Goal: Contribute content: Contribute content

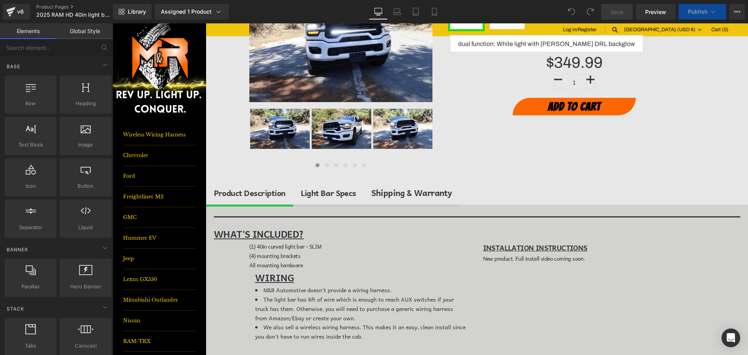
scroll to position [195, 0]
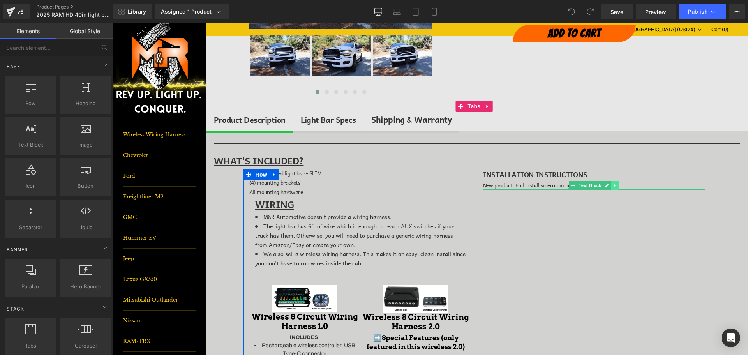
click at [613, 187] on icon at bounding box center [615, 185] width 4 height 5
click at [615, 187] on link at bounding box center [619, 185] width 8 height 9
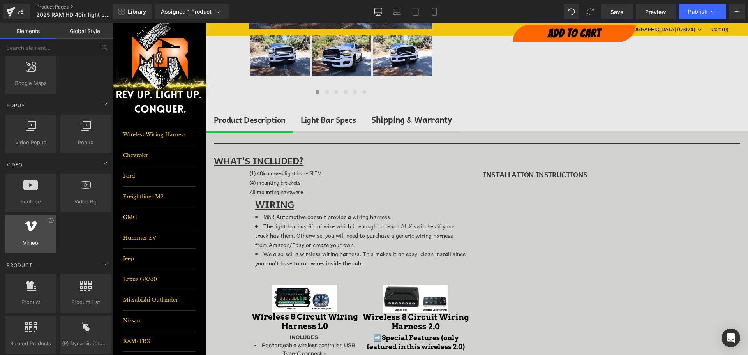
scroll to position [467, 0]
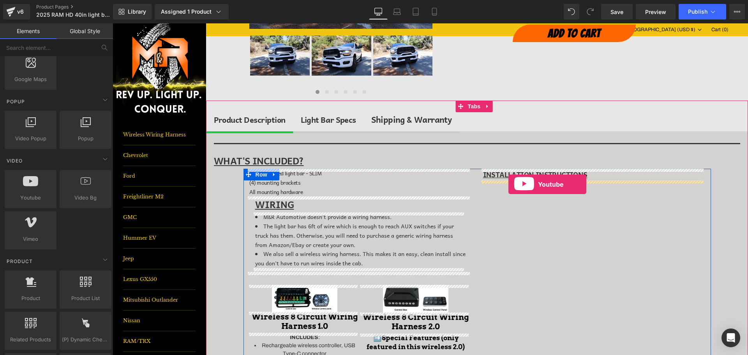
drag, startPoint x: 147, startPoint y: 199, endPoint x: 508, endPoint y: 184, distance: 361.8
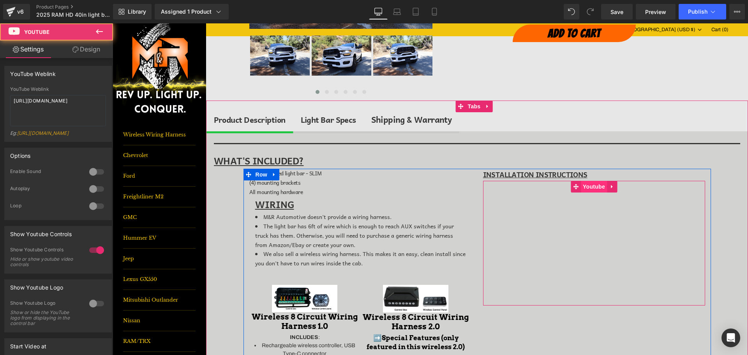
click at [599, 187] on span "Youtube" at bounding box center [594, 187] width 26 height 12
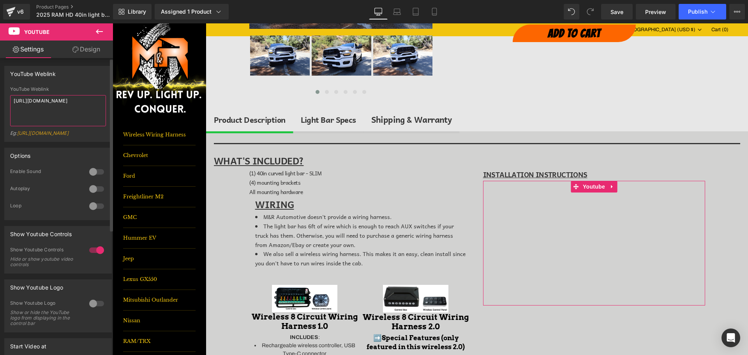
click at [63, 105] on textarea "[URL][DOMAIN_NAME]" at bounding box center [58, 110] width 96 height 31
paste textarea "[DOMAIN_NAME][URL]"
type textarea "[URL][DOMAIN_NAME]"
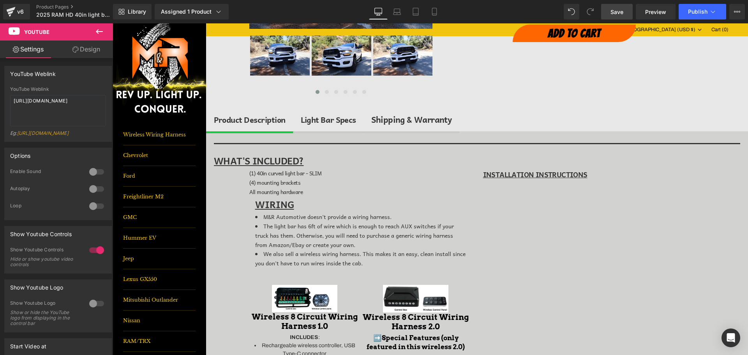
click at [618, 12] on span "Save" at bounding box center [616, 12] width 13 height 8
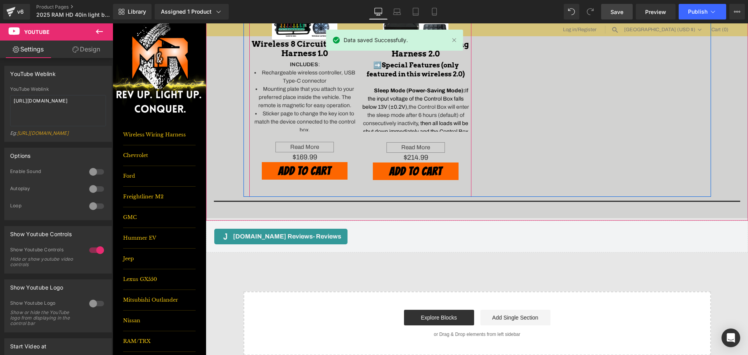
scroll to position [623, 0]
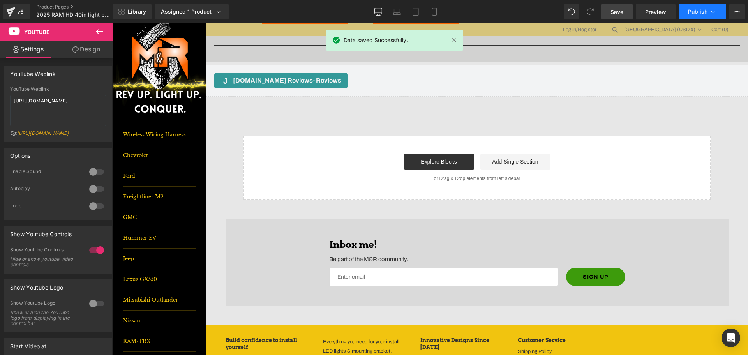
click at [703, 10] on span "Publish" at bounding box center [697, 12] width 19 height 6
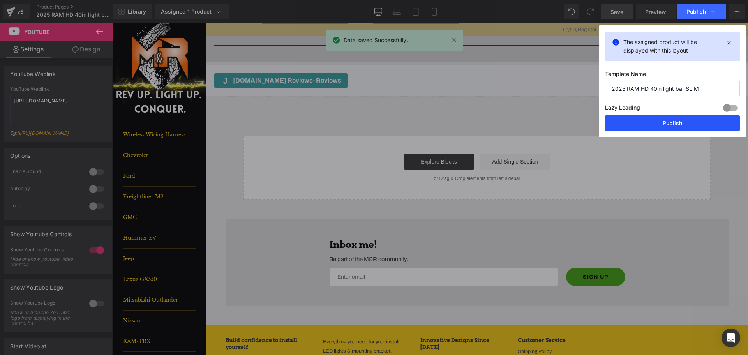
drag, startPoint x: 686, startPoint y: 124, endPoint x: 8, endPoint y: 77, distance: 680.2
click at [686, 124] on button "Publish" at bounding box center [672, 123] width 135 height 16
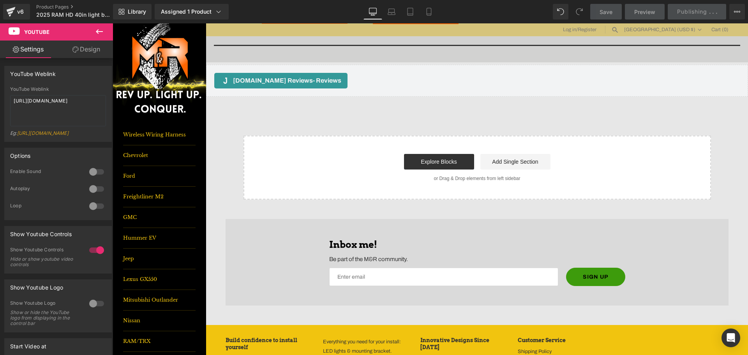
click at [93, 32] on button at bounding box center [99, 31] width 27 height 17
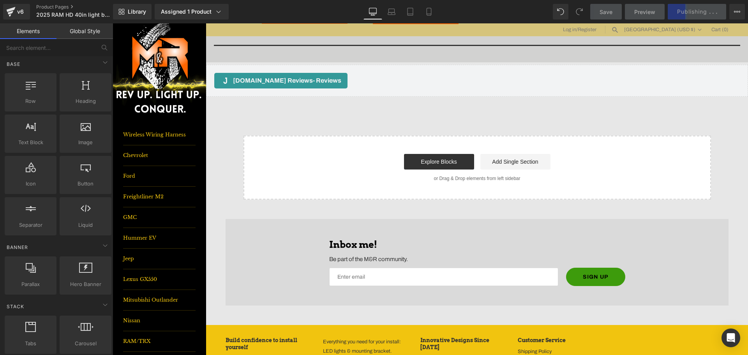
scroll to position [0, 0]
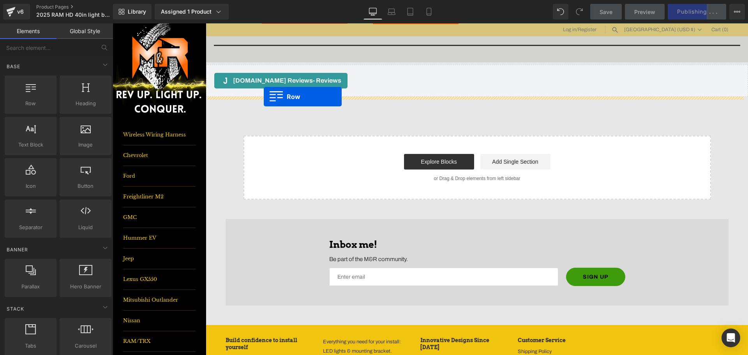
drag, startPoint x: 134, startPoint y: 122, endPoint x: 264, endPoint y: 97, distance: 132.2
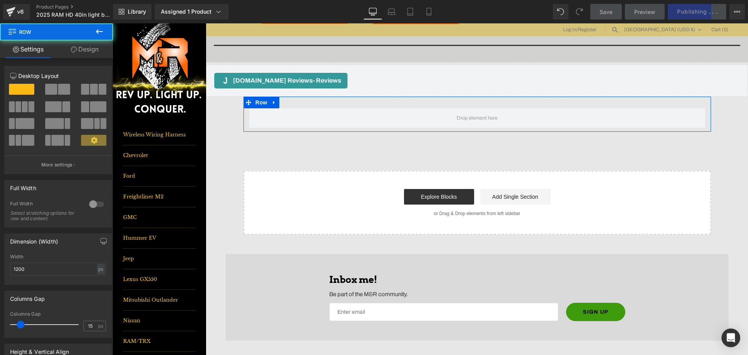
click at [48, 91] on span at bounding box center [51, 89] width 12 height 11
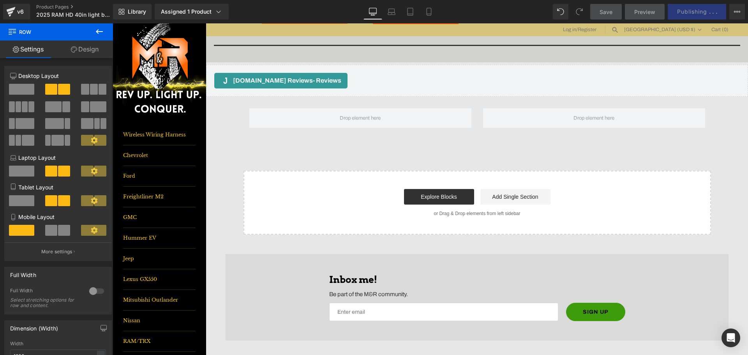
click at [100, 32] on icon at bounding box center [99, 31] width 7 height 5
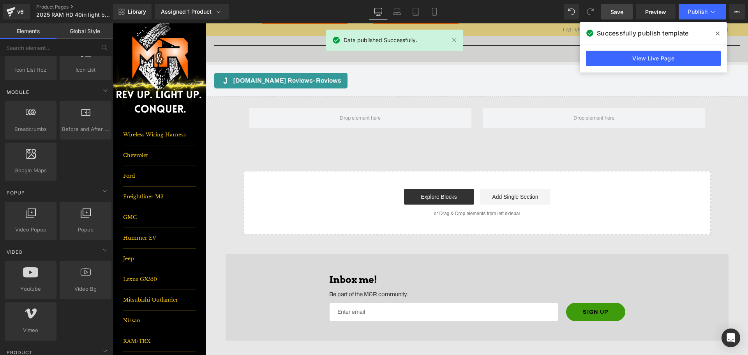
scroll to position [390, 0]
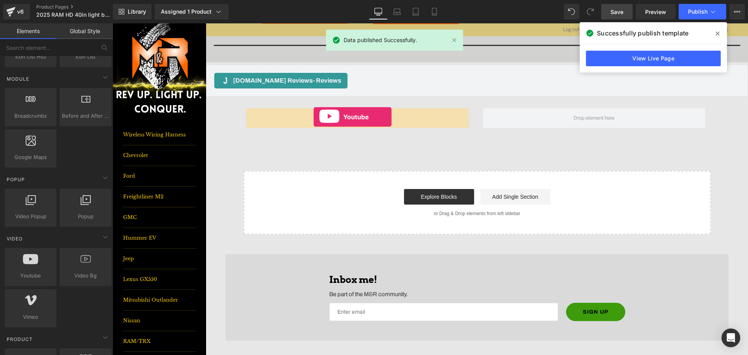
drag, startPoint x: 144, startPoint y: 288, endPoint x: 314, endPoint y: 117, distance: 241.0
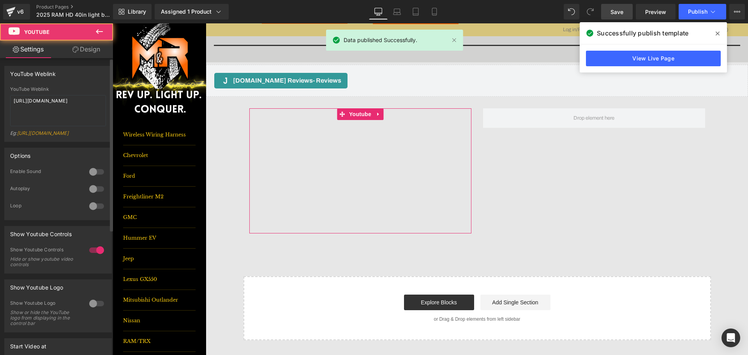
scroll to position [215, 0]
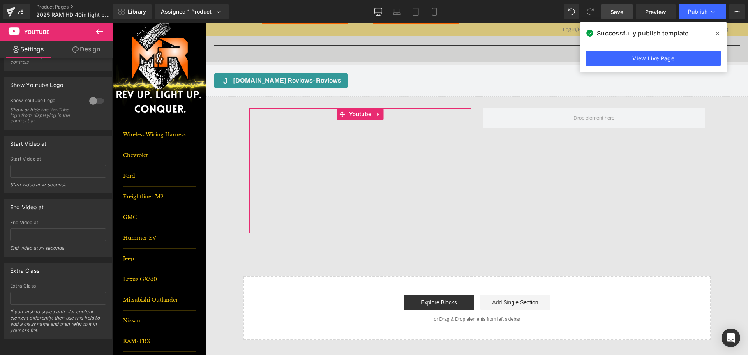
click at [99, 26] on button at bounding box center [99, 31] width 27 height 17
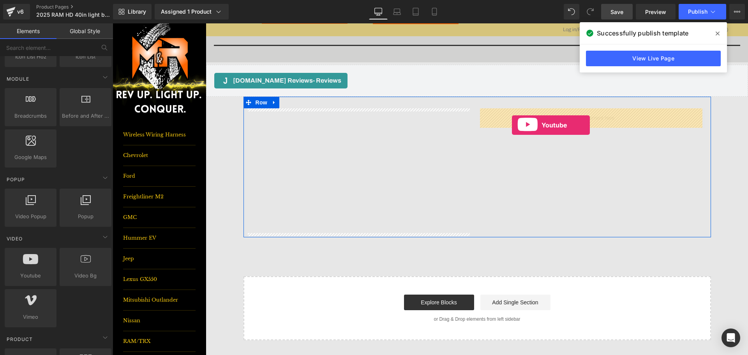
drag, startPoint x: 136, startPoint y: 292, endPoint x: 511, endPoint y: 120, distance: 412.9
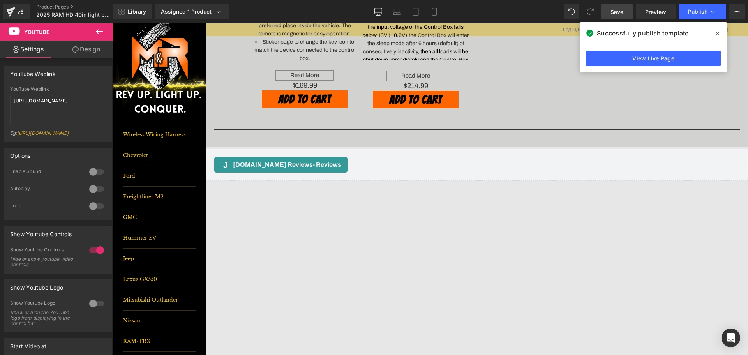
scroll to position [545, 0]
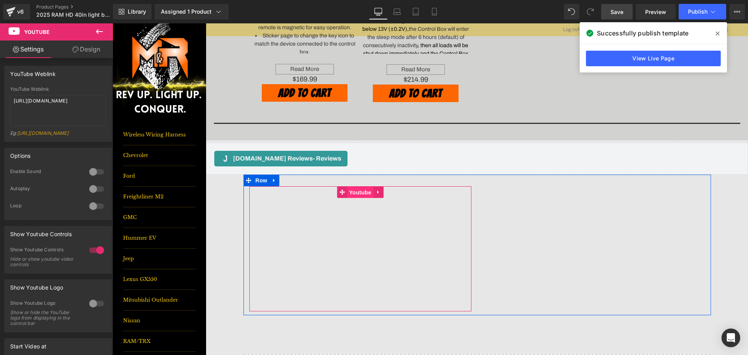
click at [352, 192] on span "Youtube" at bounding box center [360, 193] width 26 height 12
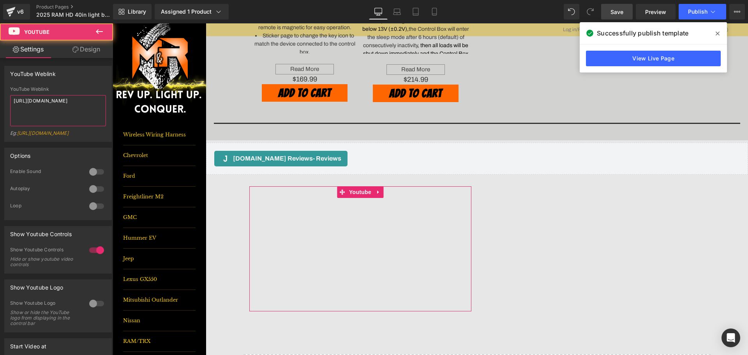
click at [62, 104] on textarea "[URL][DOMAIN_NAME]" at bounding box center [58, 110] width 96 height 31
paste textarea "[DOMAIN_NAME][URL]"
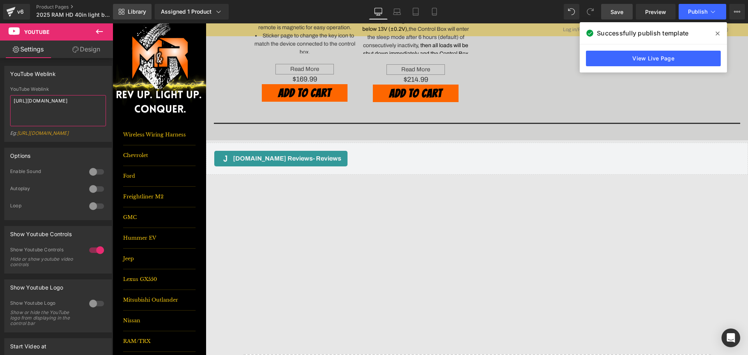
type textarea "[URL][DOMAIN_NAME]"
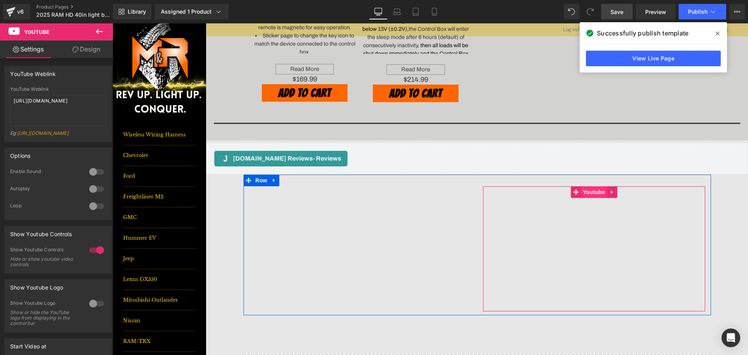
click at [594, 192] on span "Youtube" at bounding box center [594, 192] width 26 height 12
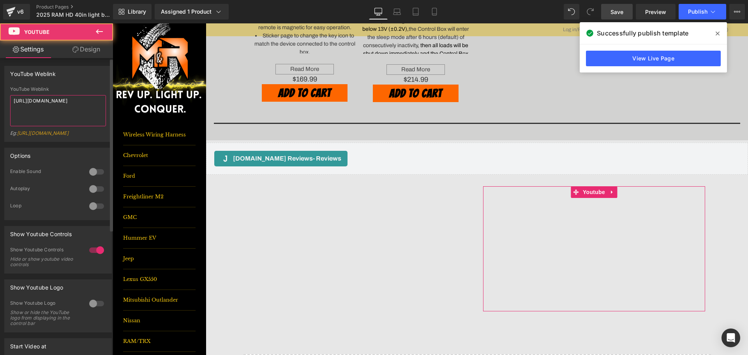
click at [79, 105] on textarea "[URL][DOMAIN_NAME]" at bounding box center [58, 110] width 96 height 31
paste textarea "youtu.be/Uob4LlC-ui8"
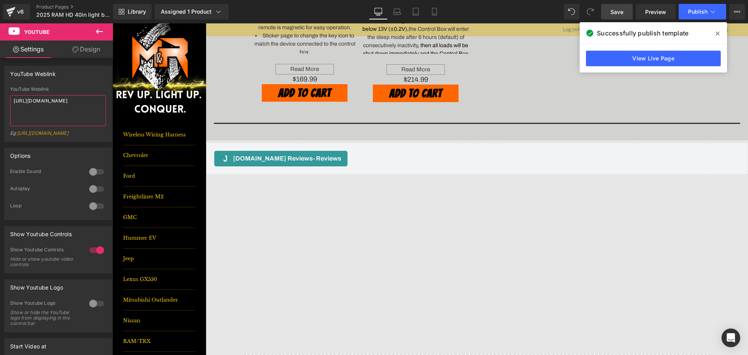
type textarea "https://youtu.be/Uob4LlC-ui8"
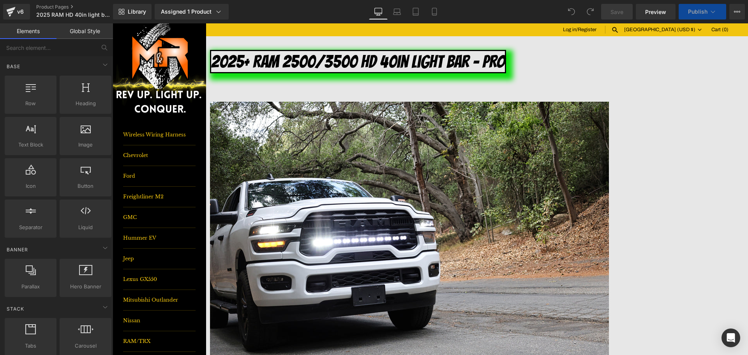
scroll to position [156, 0]
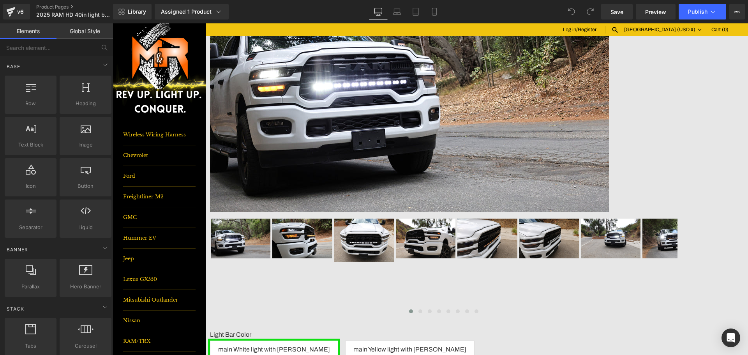
click at [113, 23] on icon at bounding box center [113, 23] width 0 height 0
click at [113, 23] on link at bounding box center [113, 23] width 0 height 0
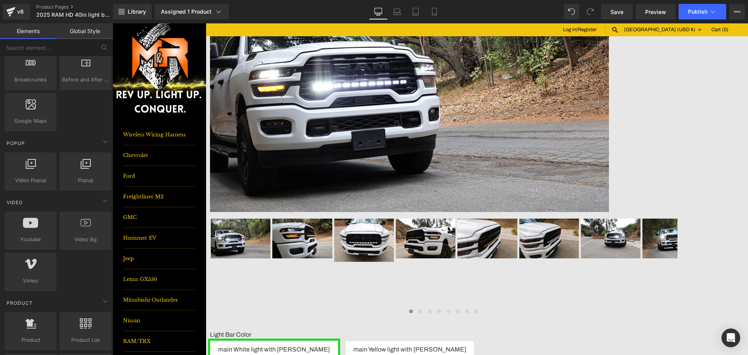
scroll to position [428, 0]
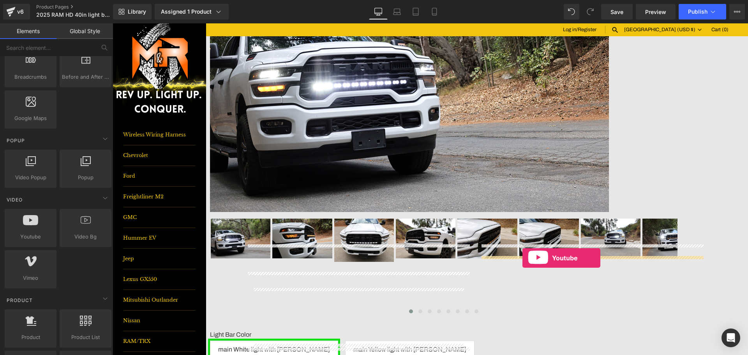
drag, startPoint x: 156, startPoint y: 254, endPoint x: 522, endPoint y: 258, distance: 366.6
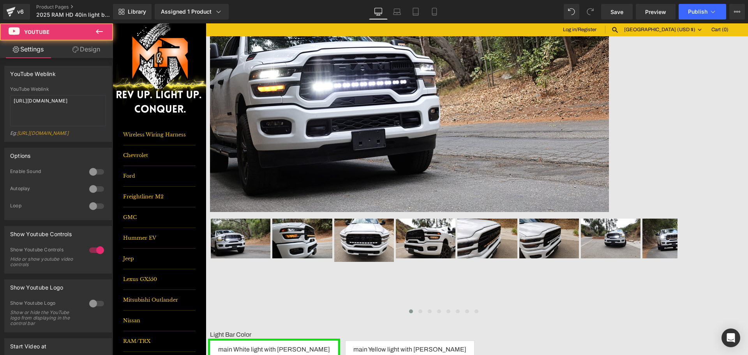
click at [113, 23] on span "Youtube" at bounding box center [113, 23] width 0 height 0
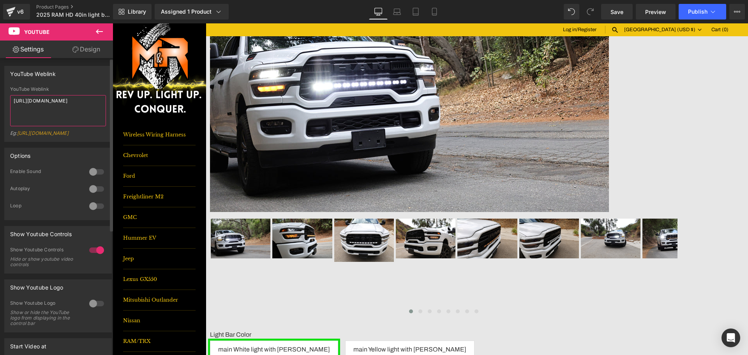
click at [68, 104] on textarea "[URL][DOMAIN_NAME]" at bounding box center [58, 110] width 96 height 31
paste textarea "[DOMAIN_NAME][URL]"
type textarea "[URL][DOMAIN_NAME]"
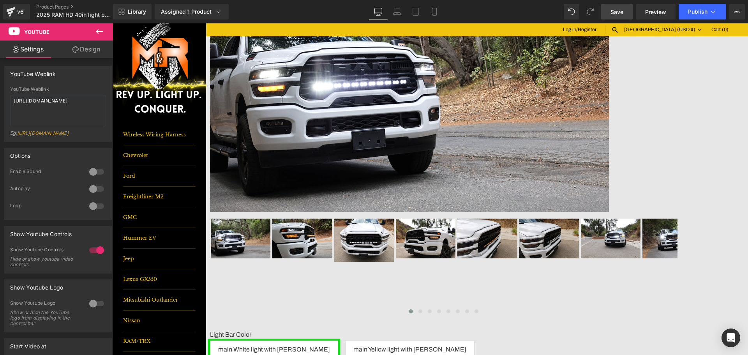
click at [629, 9] on link "Save" at bounding box center [617, 12] width 32 height 16
click at [698, 11] on span "Publish" at bounding box center [697, 12] width 19 height 6
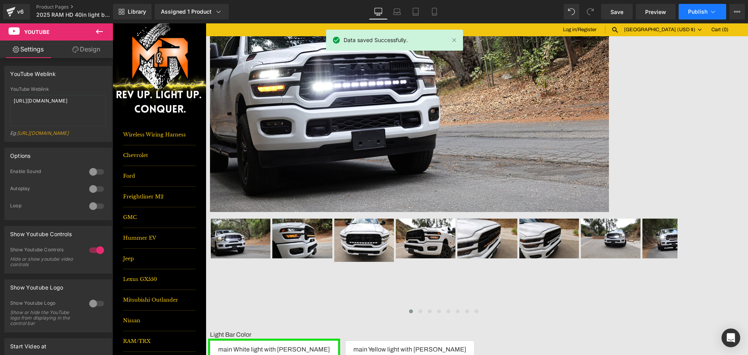
click at [696, 11] on span "Publish" at bounding box center [697, 12] width 19 height 6
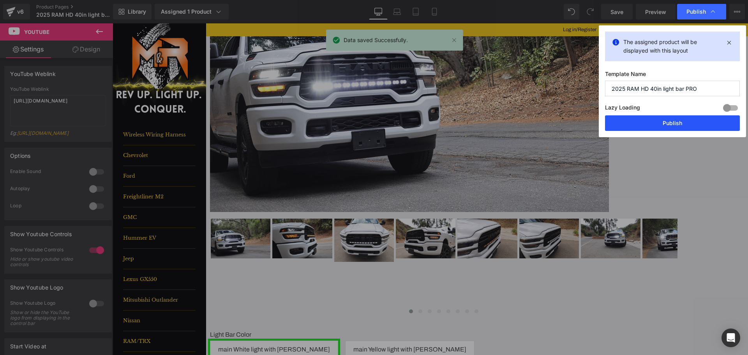
click at [689, 120] on button "Publish" at bounding box center [672, 123] width 135 height 16
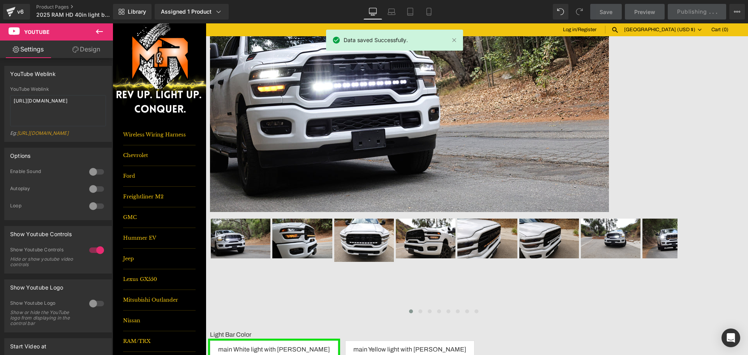
scroll to position [662, 0]
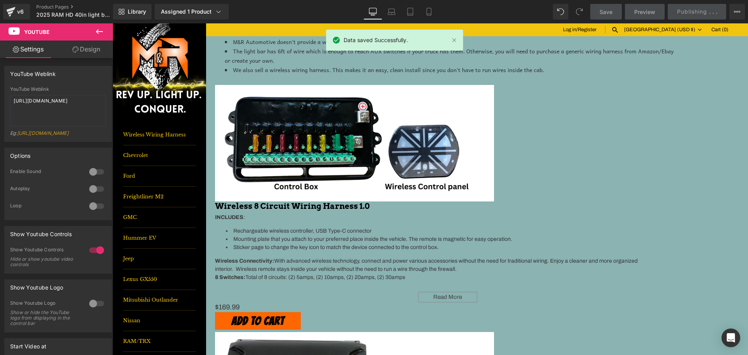
click at [94, 29] on button at bounding box center [99, 31] width 27 height 17
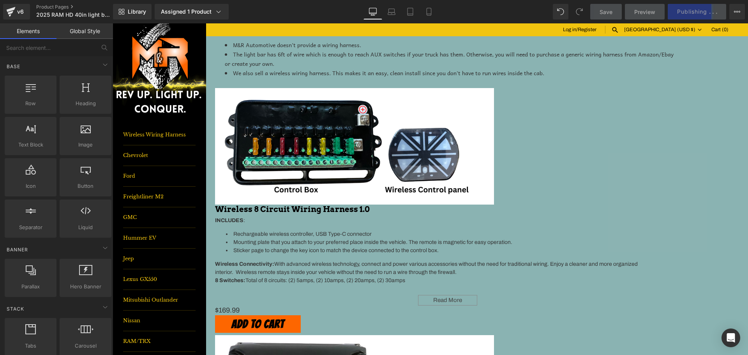
scroll to position [701, 0]
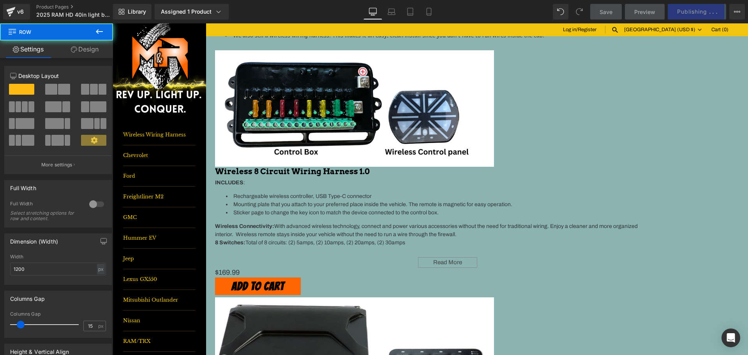
click at [51, 91] on span at bounding box center [51, 89] width 12 height 11
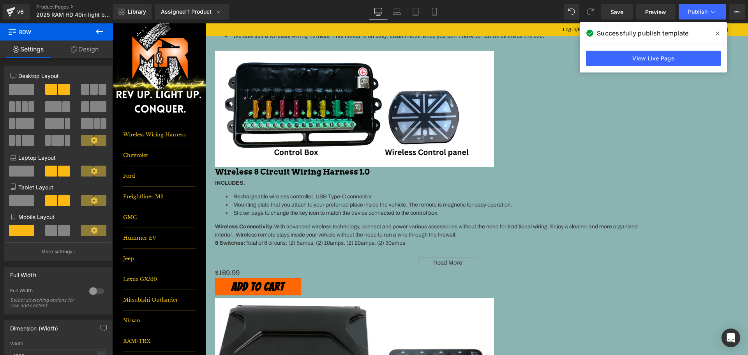
click at [104, 26] on button at bounding box center [99, 31] width 27 height 17
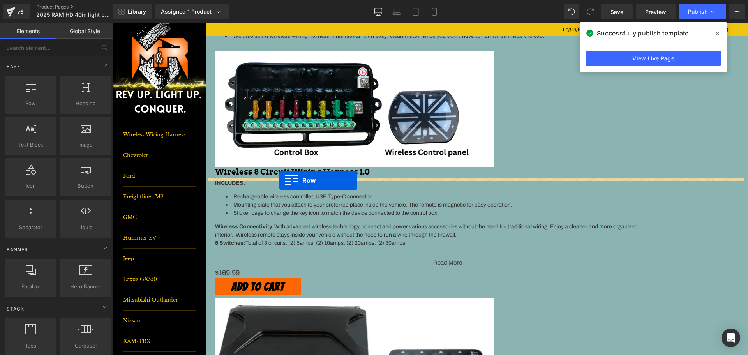
drag, startPoint x: 221, startPoint y: 171, endPoint x: 279, endPoint y: 180, distance: 59.2
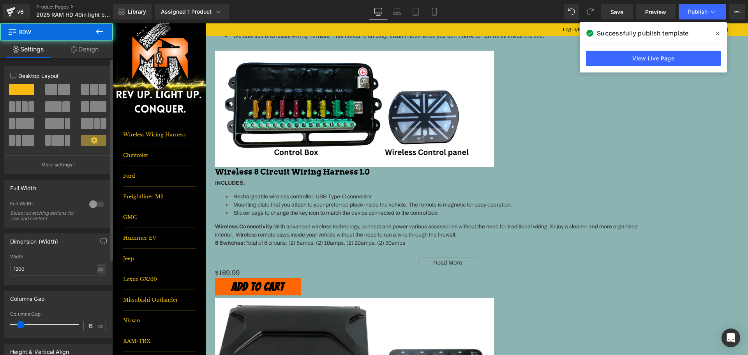
click at [49, 89] on span at bounding box center [51, 89] width 12 height 11
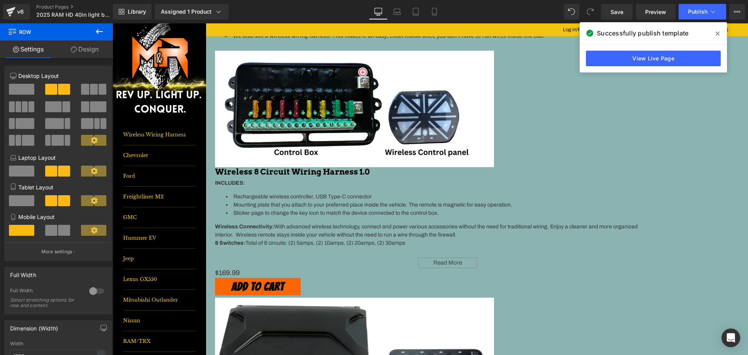
click at [100, 33] on icon at bounding box center [99, 31] width 9 height 9
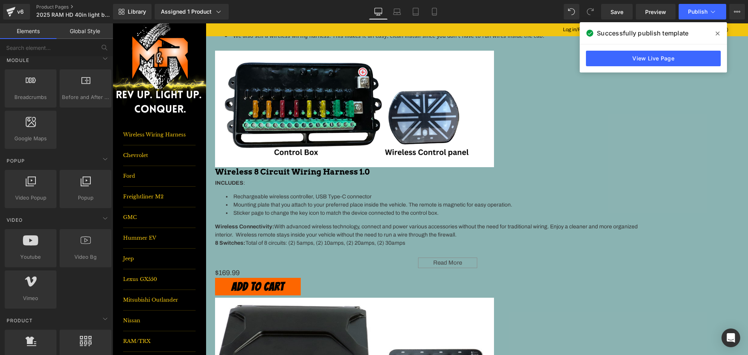
scroll to position [467, 0]
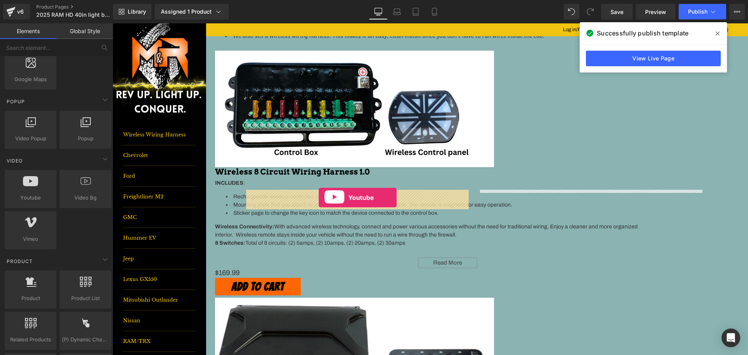
drag, startPoint x: 148, startPoint y: 218, endPoint x: 319, endPoint y: 197, distance: 171.8
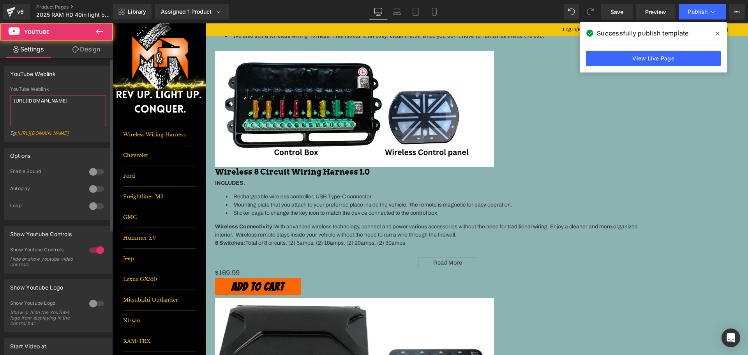
click at [57, 104] on textarea "[URL][DOMAIN_NAME]" at bounding box center [58, 110] width 96 height 31
paste textarea "[DOMAIN_NAME][URL]"
type textarea "[URL][DOMAIN_NAME]"
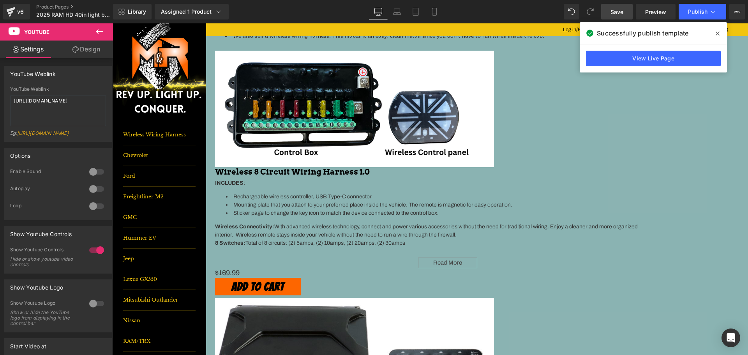
click at [612, 11] on span "Save" at bounding box center [616, 12] width 13 height 8
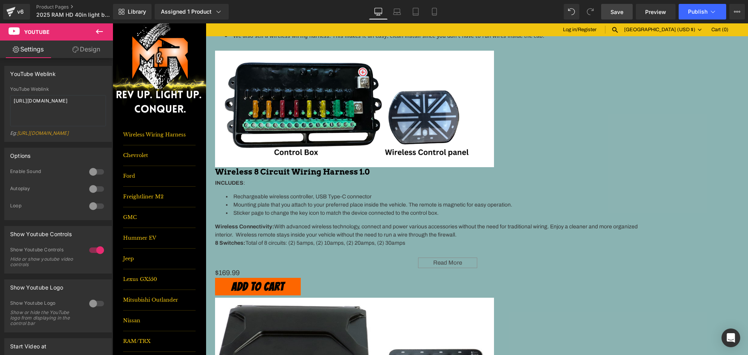
click at [97, 32] on icon at bounding box center [99, 31] width 7 height 5
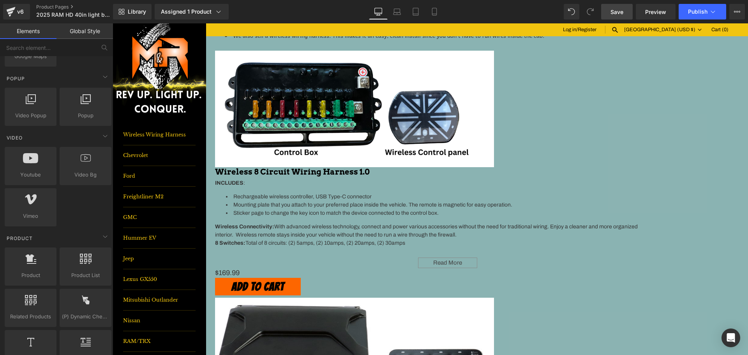
scroll to position [489, 0]
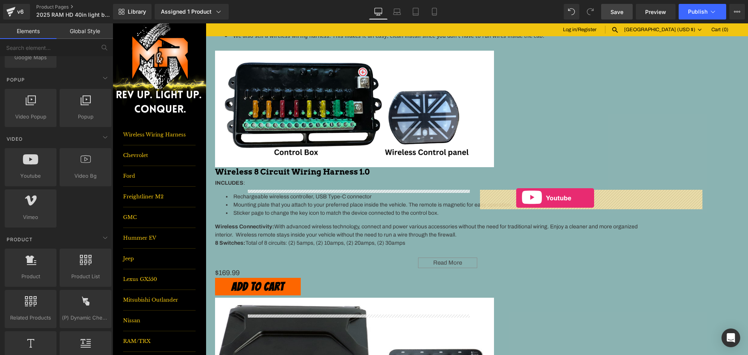
drag, startPoint x: 143, startPoint y: 190, endPoint x: 516, endPoint y: 198, distance: 372.9
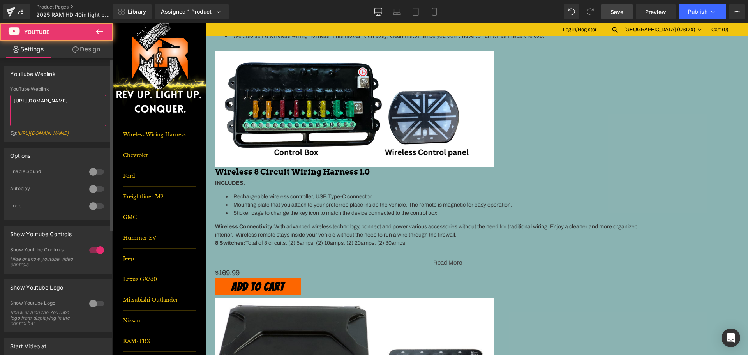
click at [51, 105] on textarea "[URL][DOMAIN_NAME]" at bounding box center [58, 110] width 96 height 31
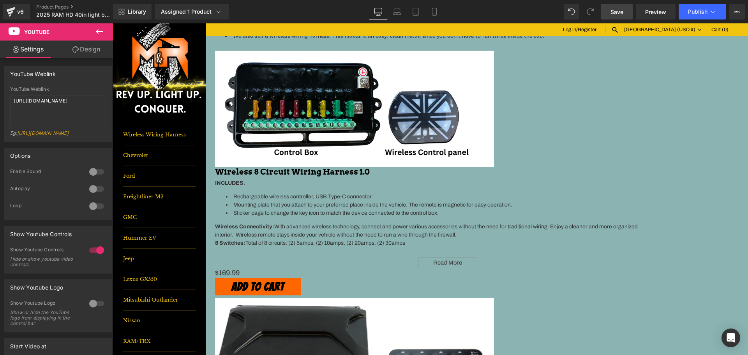
click at [613, 13] on span "Save" at bounding box center [616, 12] width 13 height 8
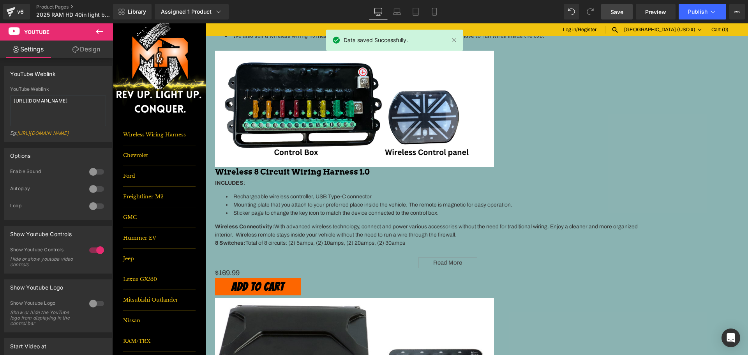
click at [113, 23] on span "Youtube" at bounding box center [113, 23] width 0 height 0
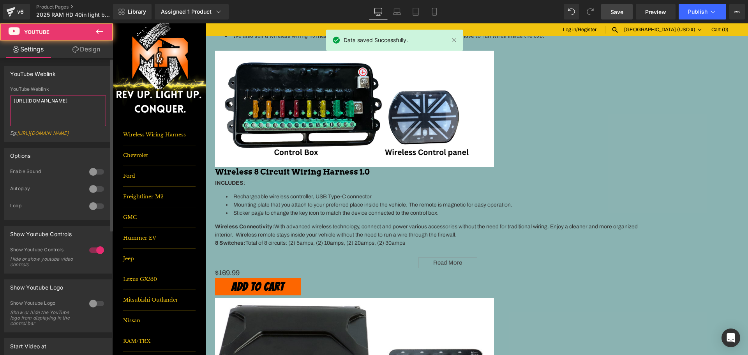
click at [43, 104] on textarea "[URL][DOMAIN_NAME]" at bounding box center [58, 110] width 96 height 31
paste textarea "[DOMAIN_NAME][URL]"
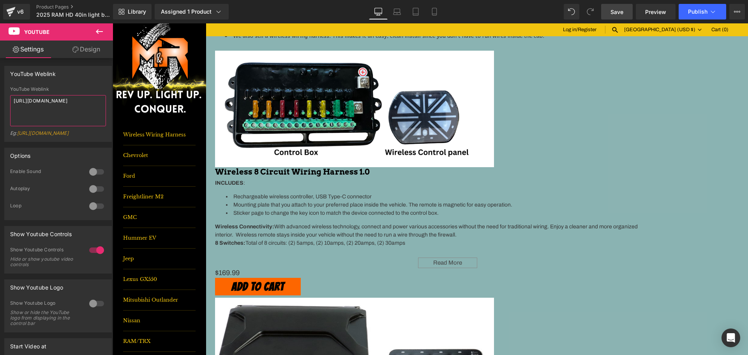
type textarea "[URL][DOMAIN_NAME]"
click at [620, 11] on span "Save" at bounding box center [616, 12] width 13 height 8
drag, startPoint x: 699, startPoint y: 11, endPoint x: 591, endPoint y: 9, distance: 107.9
click at [699, 11] on span "Publish" at bounding box center [697, 12] width 19 height 6
click at [690, 9] on span "Publish" at bounding box center [697, 12] width 19 height 6
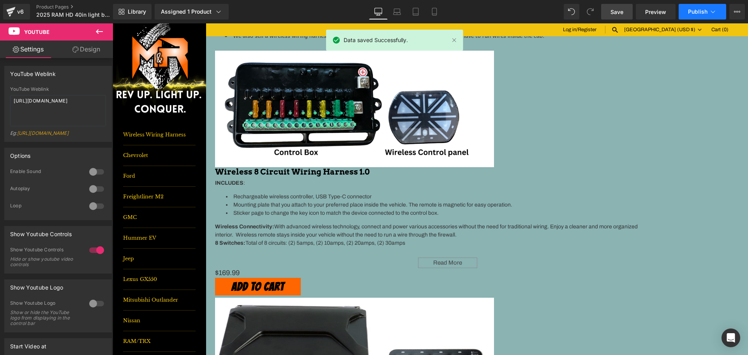
click at [700, 9] on span "Publish" at bounding box center [697, 12] width 19 height 6
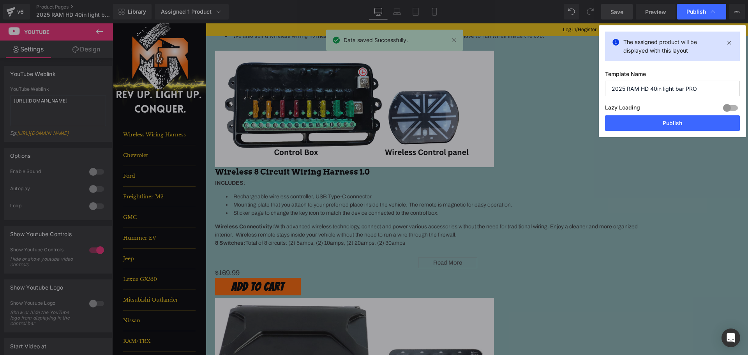
drag, startPoint x: 685, startPoint y: 122, endPoint x: 541, endPoint y: 2, distance: 187.0
click at [684, 122] on button "Publish" at bounding box center [672, 123] width 135 height 16
